Goal: Information Seeking & Learning: Find specific page/section

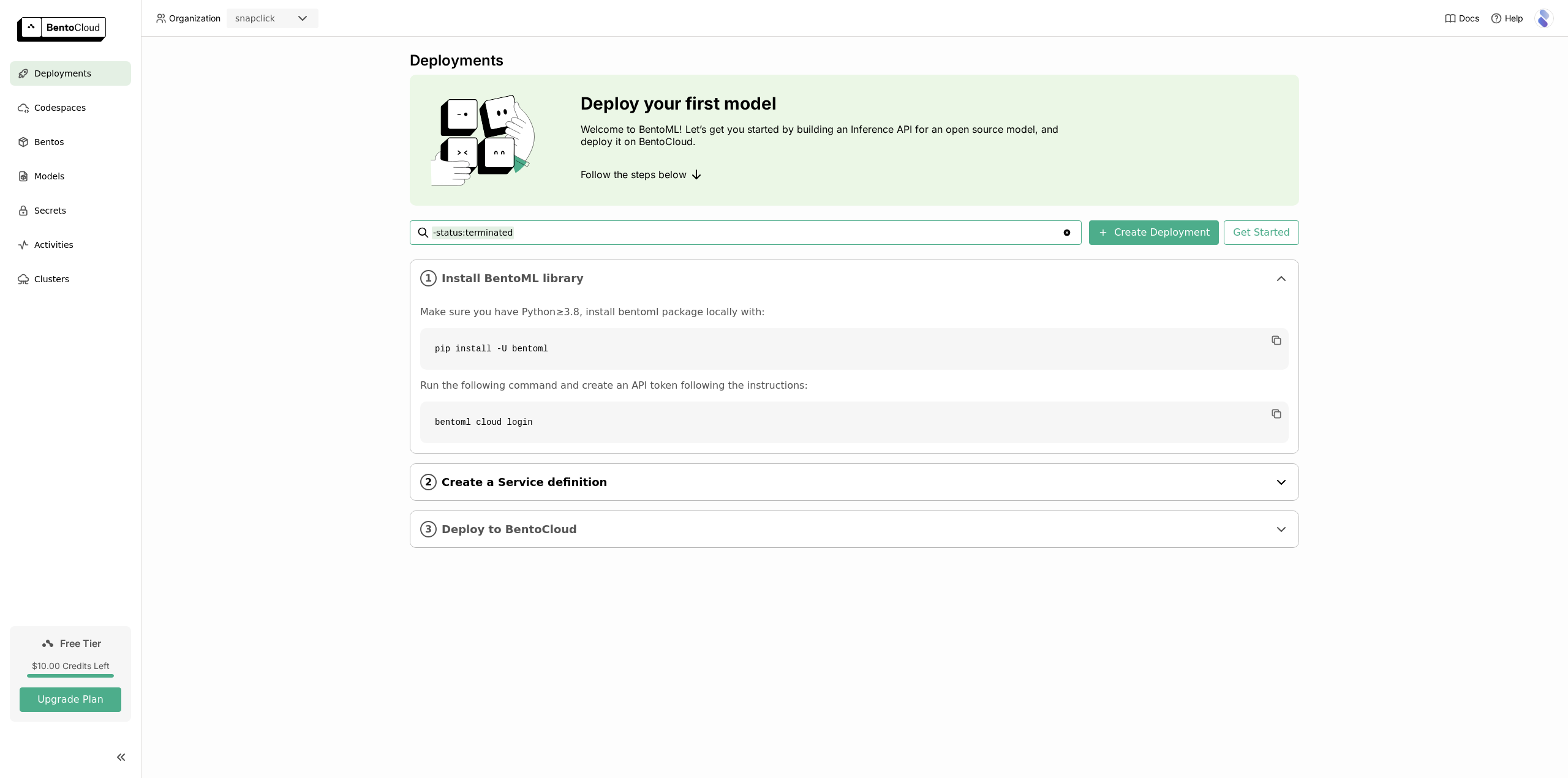
click at [518, 486] on span "Create a Service definition" at bounding box center [855, 482] width 827 height 13
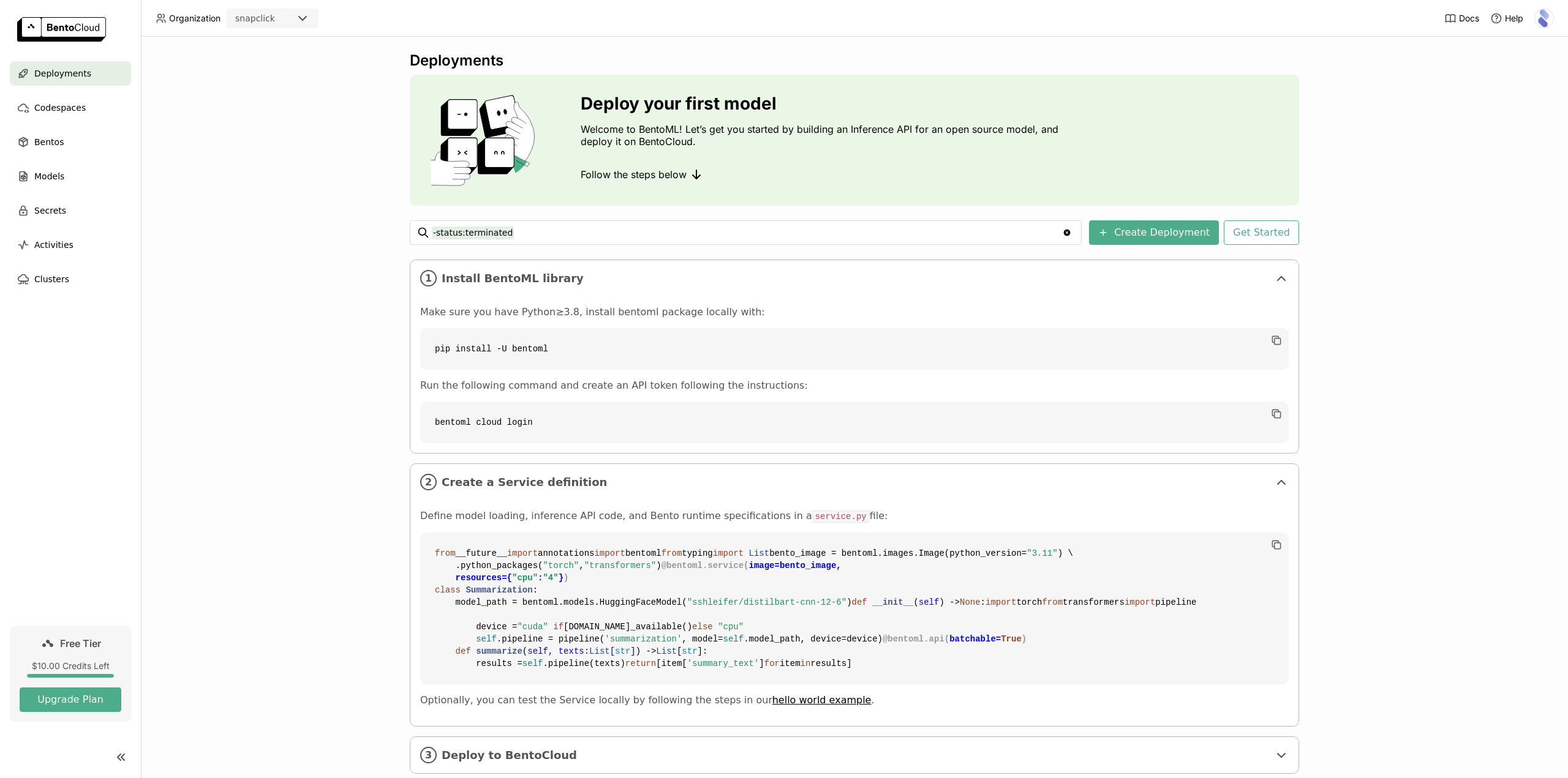
click at [66, 157] on ul "Deployments Codespaces Bentos Models Secrets Activities Clusters" at bounding box center [71, 177] width 141 height 230
click at [47, 190] on ul "Deployments Codespaces Bentos Models Secrets Activities Clusters" at bounding box center [71, 177] width 141 height 230
click at [52, 179] on span "Models" at bounding box center [49, 176] width 30 height 14
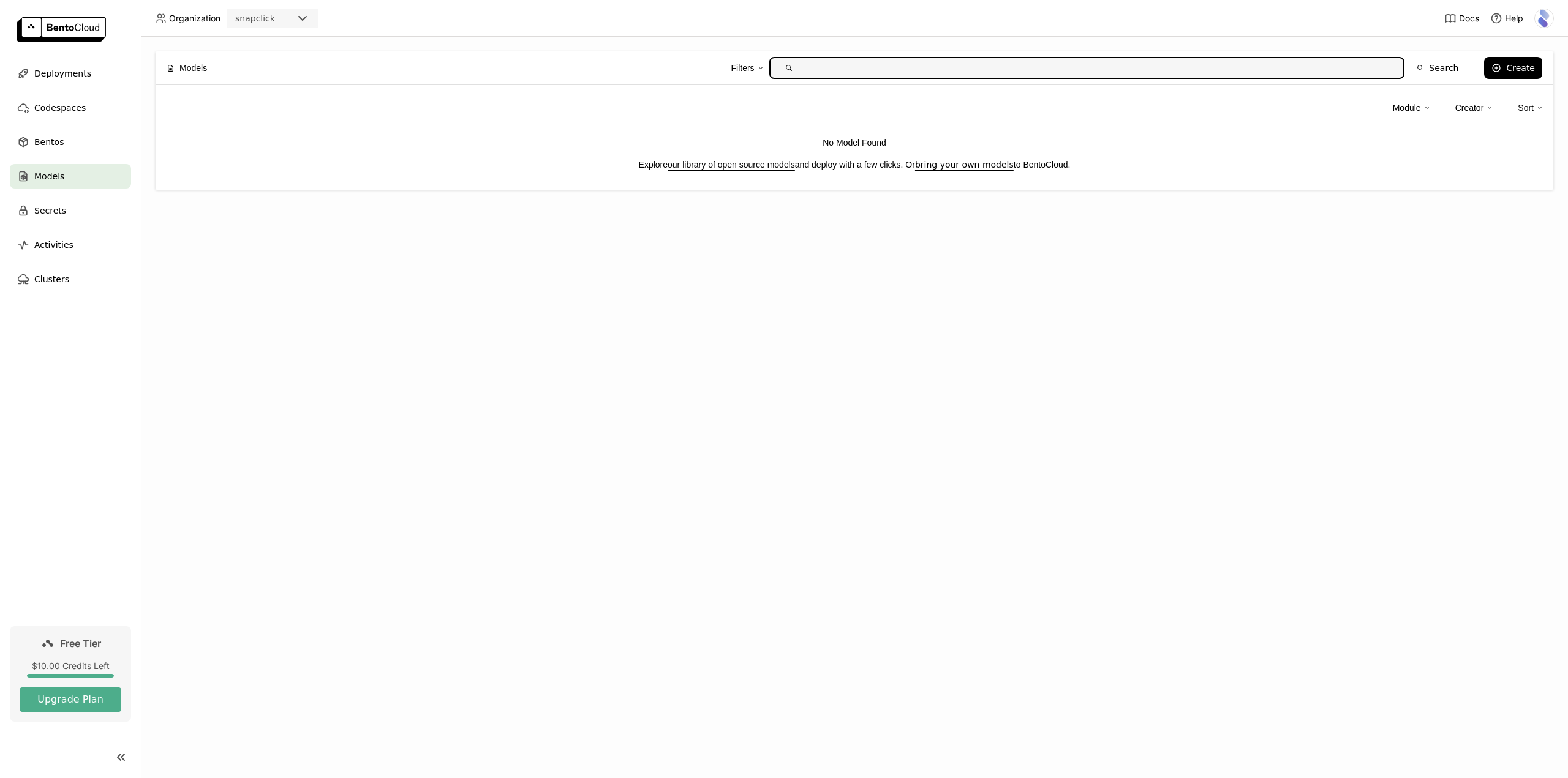
click at [765, 162] on link "our library of open source models" at bounding box center [731, 164] width 128 height 10
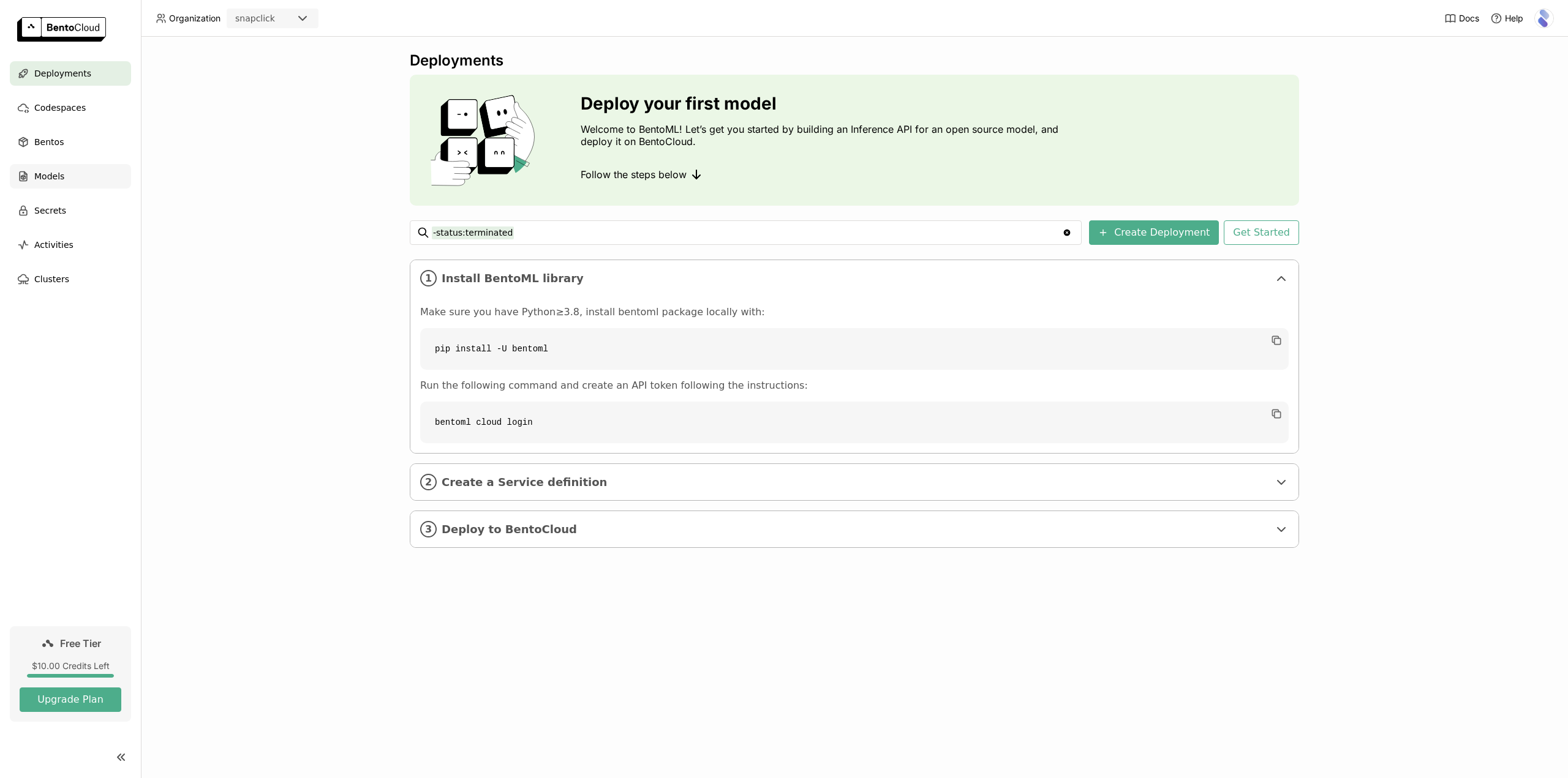
click at [47, 166] on div "Models" at bounding box center [71, 176] width 122 height 24
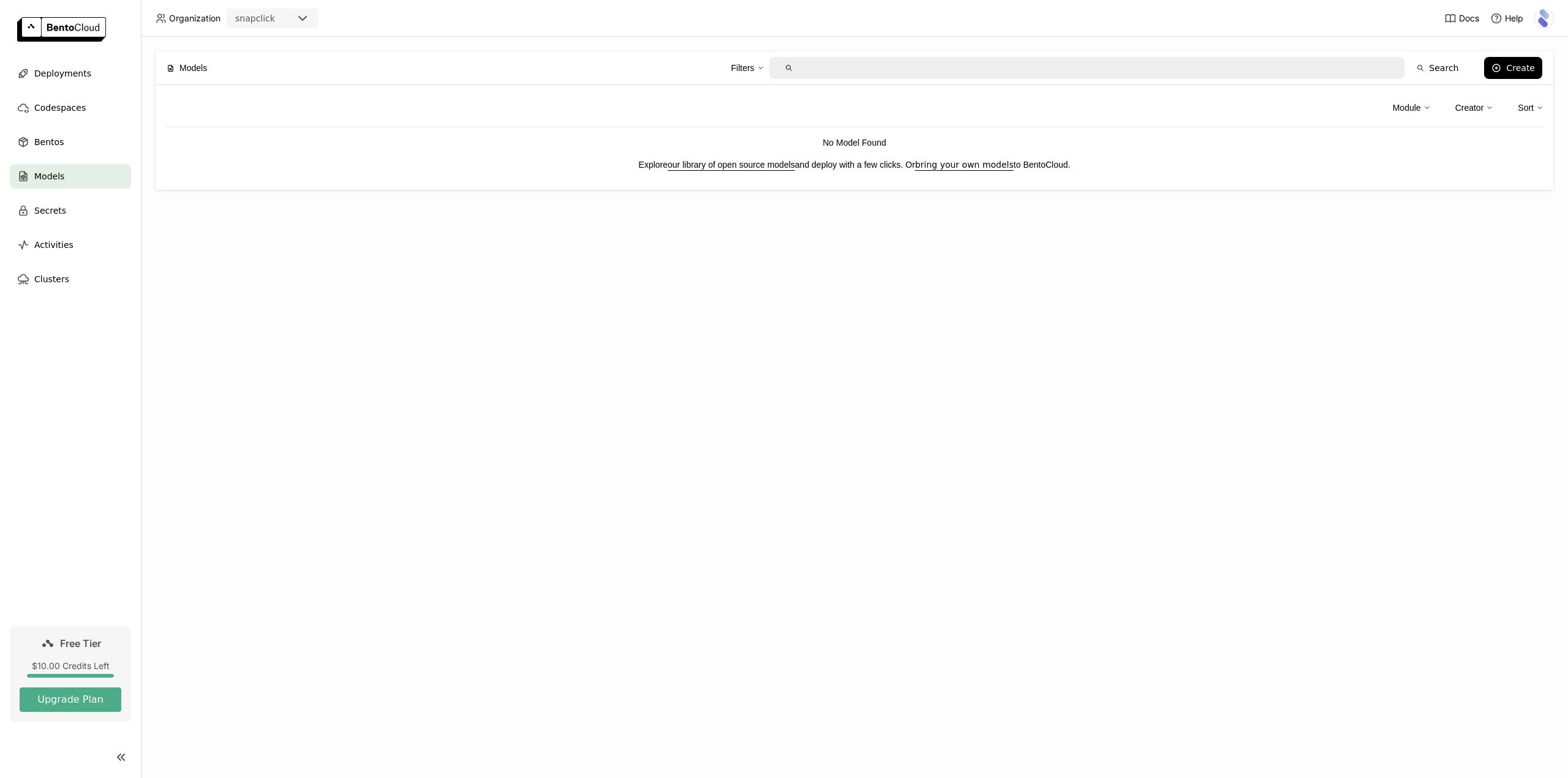
click at [883, 57] on div at bounding box center [1087, 68] width 636 height 22
click at [885, 59] on input "text" at bounding box center [1097, 68] width 597 height 20
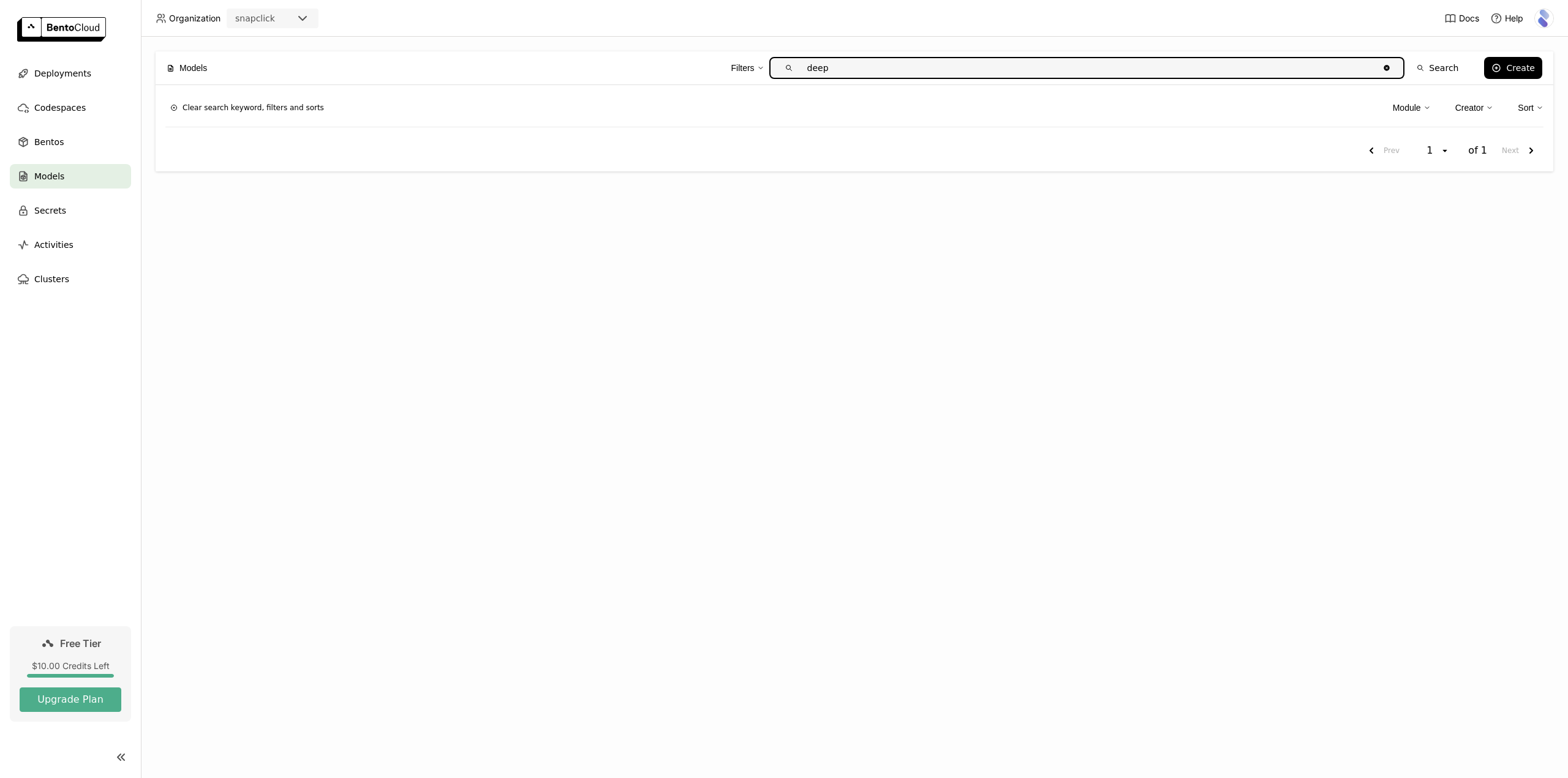
click at [885, 59] on input "deep" at bounding box center [1089, 68] width 581 height 20
type input "deepseek"
drag, startPoint x: 885, startPoint y: 59, endPoint x: 608, endPoint y: 69, distance: 277.2
click at [608, 69] on div "Filters deepseek Clear value Search" at bounding box center [842, 68] width 1246 height 26
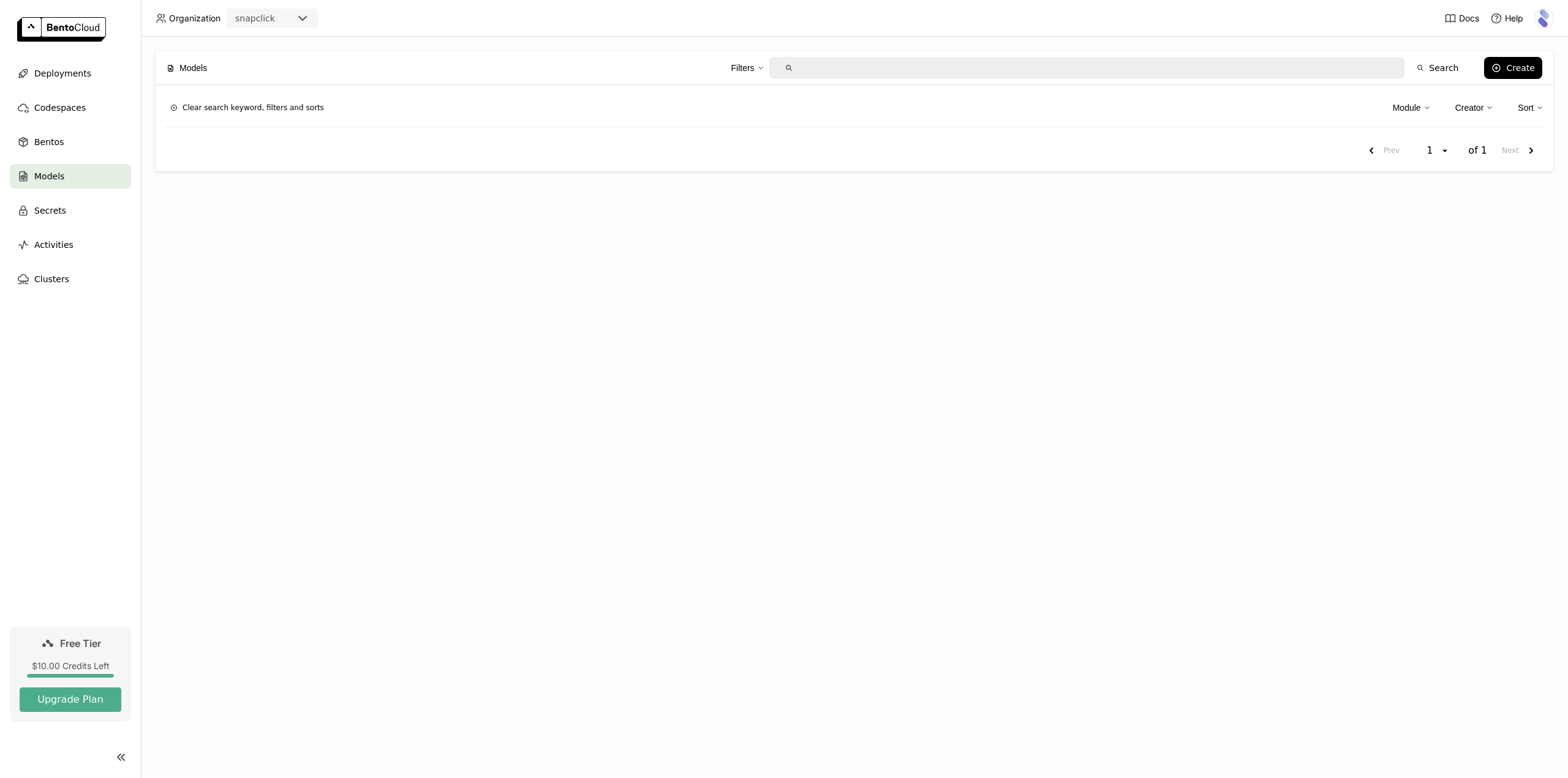
drag, startPoint x: 1398, startPoint y: 354, endPoint x: 1497, endPoint y: 43, distance: 326.4
click at [1398, 352] on div "Models Filters Search Create Clear search keyword, filters and sorts Module Cre…" at bounding box center [854, 407] width 1427 height 741
click at [1518, 71] on div "Create" at bounding box center [1521, 68] width 29 height 10
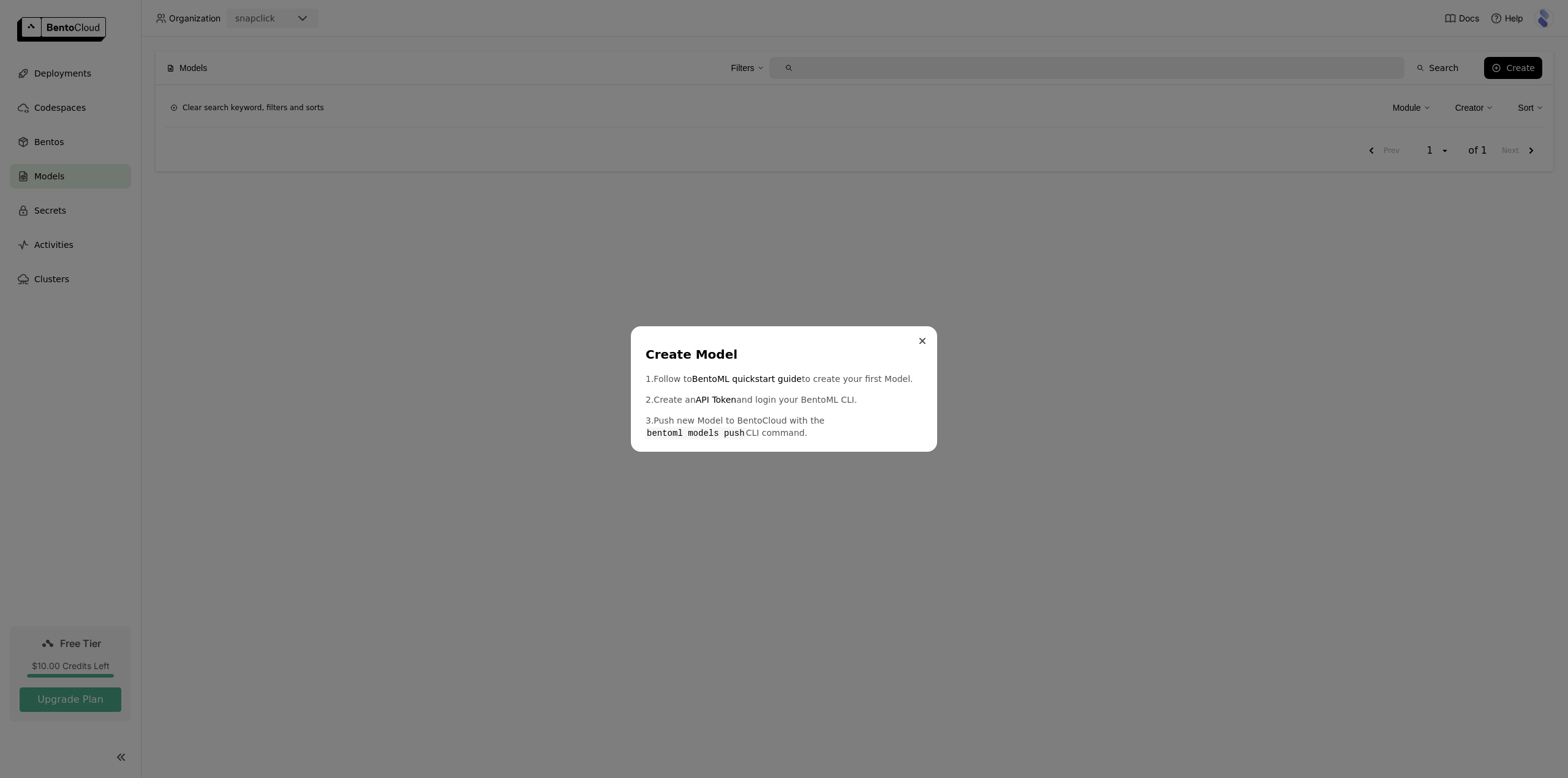
click at [918, 335] on button "Close" at bounding box center [922, 341] width 14 height 14
